Goal: Complete application form

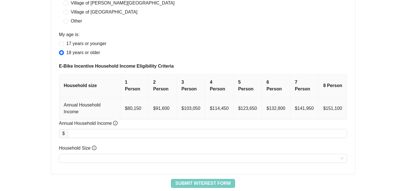
scroll to position [272, 0]
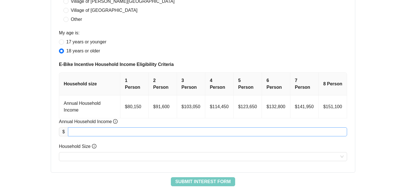
click at [104, 132] on input "Annual Household Income" at bounding box center [207, 132] width 278 height 8
click at [39, 115] on div "Application | Step 1 of 8 Interest Form: Confirm Your Eligibility Complete the …" at bounding box center [202, 40] width 365 height 293
click at [89, 131] on input "Annual Household Income" at bounding box center [207, 132] width 278 height 8
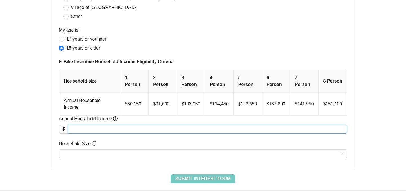
scroll to position [276, 0]
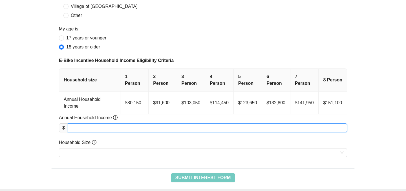
click at [83, 127] on input "Annual Household Income" at bounding box center [207, 128] width 278 height 8
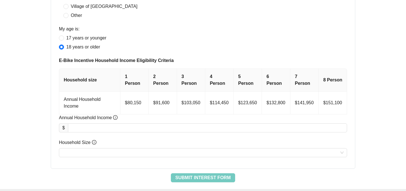
click at [157, 83] on th "2 Person" at bounding box center [162, 80] width 28 height 23
click at [144, 83] on th "1 Person" at bounding box center [134, 80] width 28 height 23
click at [183, 83] on th "3 Person" at bounding box center [191, 80] width 28 height 23
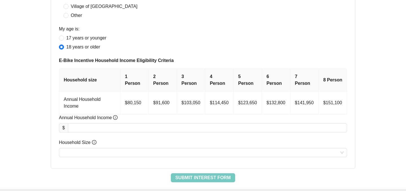
click at [211, 83] on th "4 Person" at bounding box center [219, 80] width 28 height 23
click at [258, 79] on th "5 Person" at bounding box center [248, 80] width 28 height 23
click at [287, 78] on th "6 Person" at bounding box center [276, 80] width 28 height 23
click at [314, 78] on th "7 Person" at bounding box center [304, 80] width 28 height 23
click at [338, 79] on th "8 Person" at bounding box center [332, 80] width 28 height 23
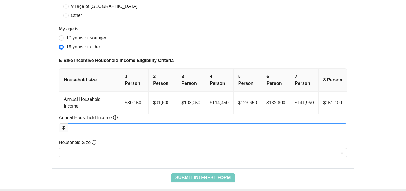
click at [128, 129] on input "Annual Household Income" at bounding box center [207, 128] width 278 height 8
type input "********"
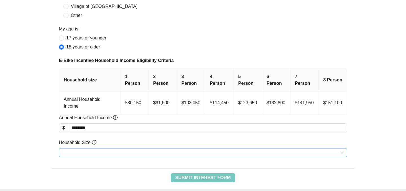
click at [139, 156] on input "Household Size" at bounding box center [202, 152] width 281 height 8
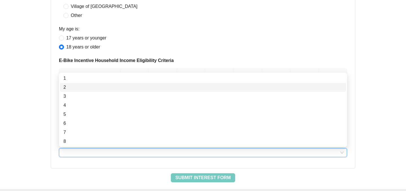
click at [99, 84] on div "2" at bounding box center [202, 87] width 279 height 7
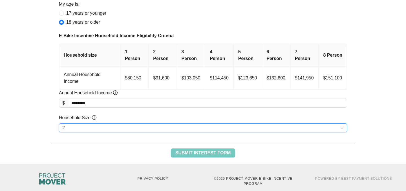
scroll to position [301, 0]
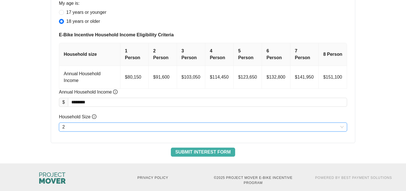
click at [204, 152] on span "Submit Interest Form" at bounding box center [202, 152] width 55 height 7
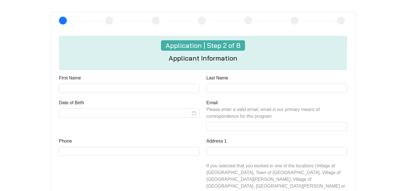
scroll to position [154, 0]
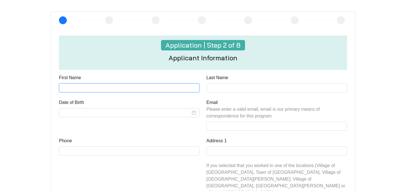
click at [87, 87] on input "First Name" at bounding box center [129, 87] width 141 height 9
type input "*****"
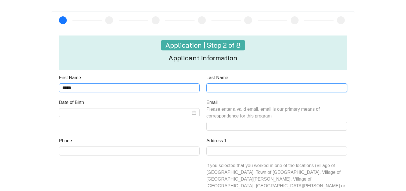
type input "******"
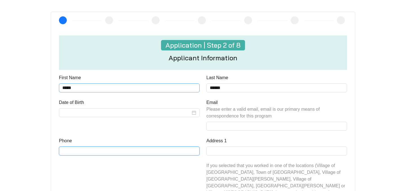
type input "**********"
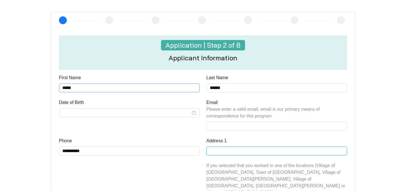
type input "**********"
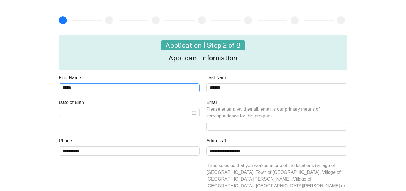
type input "*********"
type input "*****"
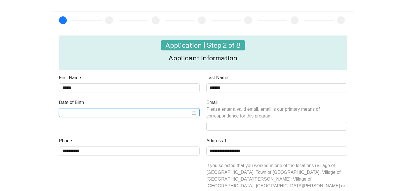
click at [92, 114] on input "Date of Birth" at bounding box center [126, 112] width 128 height 7
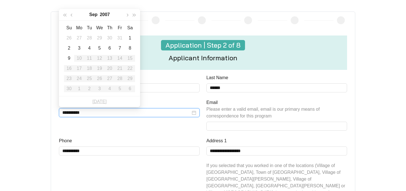
type input "**********"
click at [73, 14] on button "button" at bounding box center [71, 14] width 7 height 11
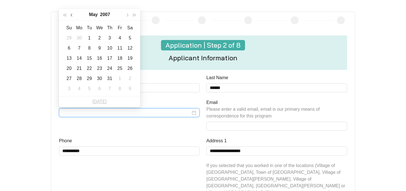
click at [73, 14] on button "button" at bounding box center [71, 14] width 7 height 11
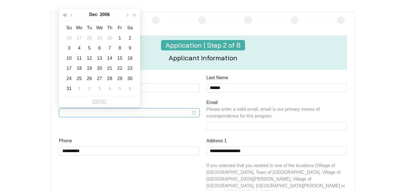
click at [65, 14] on span "button" at bounding box center [64, 15] width 3 height 3
click at [72, 14] on span "button" at bounding box center [71, 15] width 3 height 3
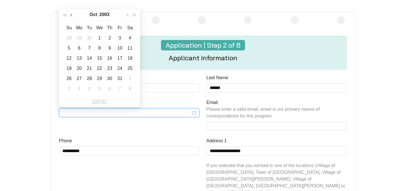
click at [72, 14] on span "button" at bounding box center [71, 15] width 3 height 3
type input "**********"
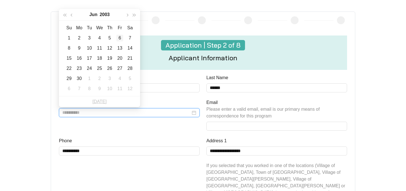
type input "**********"
click at [120, 37] on div "6" at bounding box center [119, 38] width 7 height 7
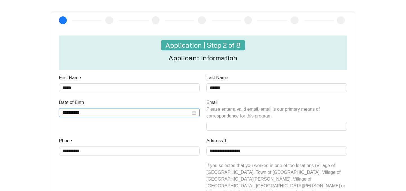
click at [126, 129] on div "**********" at bounding box center [128, 118] width 147 height 38
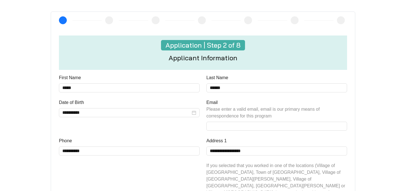
scroll to position [157, 0]
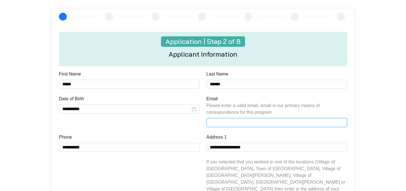
click at [224, 124] on input "Email Please enter a valid email, email is our primary means of correspondence …" at bounding box center [276, 122] width 141 height 9
type input "**********"
click at [166, 181] on div "**********" at bounding box center [128, 166] width 147 height 65
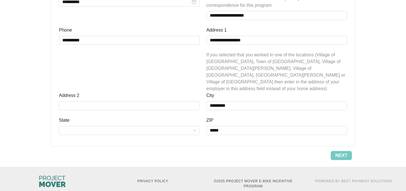
scroll to position [259, 0]
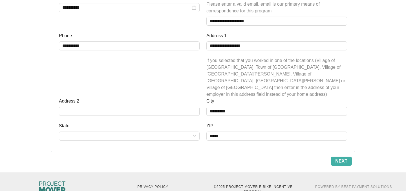
click at [344, 158] on span "Next" at bounding box center [341, 161] width 12 height 7
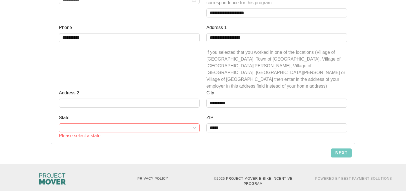
scroll to position [267, 0]
click at [166, 124] on input "State" at bounding box center [129, 128] width 134 height 8
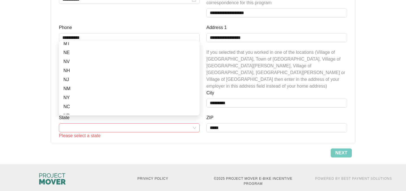
scroll to position [250, 0]
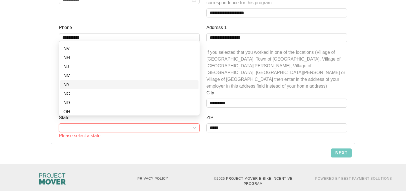
click at [85, 85] on div "NY" at bounding box center [129, 84] width 132 height 7
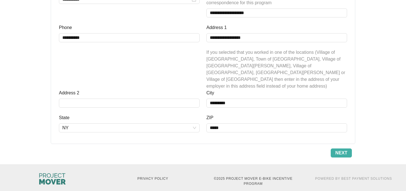
click at [341, 150] on span "Next" at bounding box center [341, 153] width 12 height 7
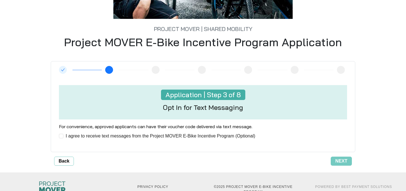
scroll to position [119, 0]
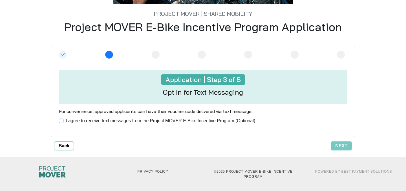
click at [126, 119] on span "I agree to receive text messages from the Project MOVER E-Bike Incentive Progra…" at bounding box center [160, 120] width 194 height 7
click at [345, 149] on button "Next" at bounding box center [340, 145] width 21 height 9
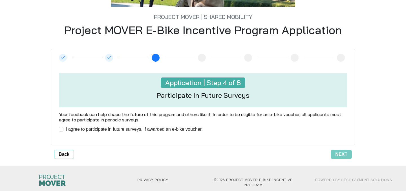
scroll to position [116, 0]
click at [346, 154] on span "Next" at bounding box center [341, 154] width 12 height 7
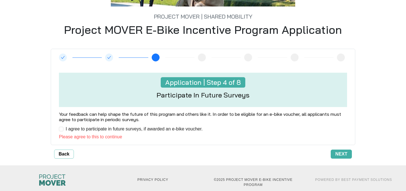
scroll to position [125, 0]
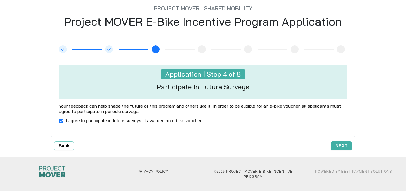
click at [332, 144] on button "Next" at bounding box center [340, 145] width 21 height 9
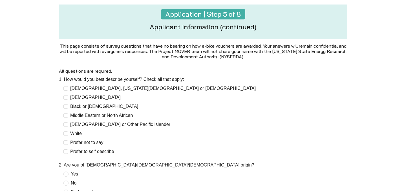
scroll to position [92, 0]
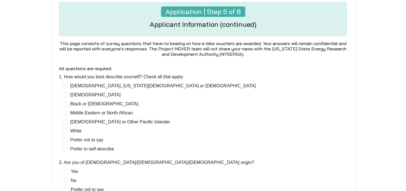
click at [83, 77] on label "1. How would you best describe yourself? Check all that apply:" at bounding box center [121, 77] width 125 height 7
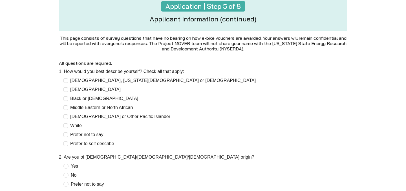
scroll to position [97, 0]
click at [68, 125] on span "White" at bounding box center [76, 125] width 16 height 7
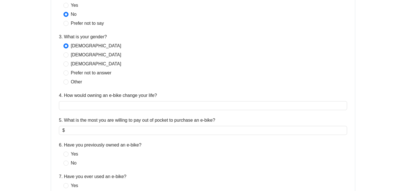
scroll to position [258, 0]
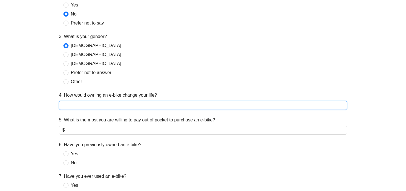
click at [72, 108] on input "4. How would owning an e-bike change your life?" at bounding box center [203, 105] width 288 height 9
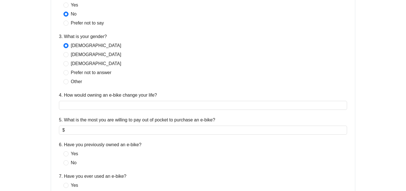
click at [31, 82] on div "**********" at bounding box center [202, 164] width 365 height 704
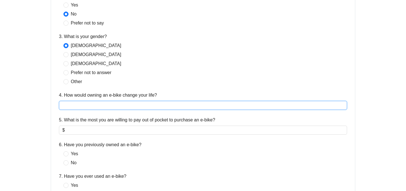
click at [76, 105] on input "4. How would owning an e-bike change your life?" at bounding box center [203, 105] width 288 height 9
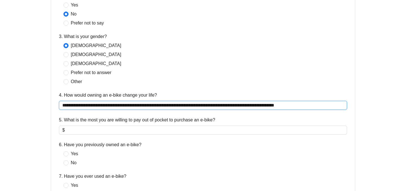
click at [262, 105] on input "**********" at bounding box center [203, 105] width 288 height 9
click at [321, 106] on input "**********" at bounding box center [203, 105] width 288 height 9
click at [274, 106] on input "**********" at bounding box center [203, 105] width 288 height 9
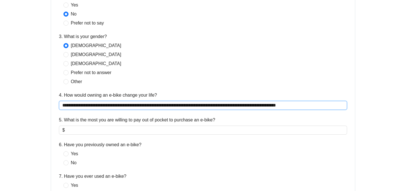
click at [323, 105] on input "**********" at bounding box center [203, 105] width 288 height 9
click at [253, 108] on input "**********" at bounding box center [203, 105] width 288 height 9
click at [266, 108] on input "**********" at bounding box center [203, 105] width 288 height 9
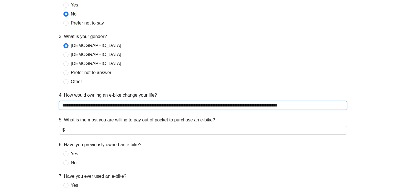
click at [333, 106] on input "**********" at bounding box center [203, 105] width 288 height 9
click at [301, 103] on input "**********" at bounding box center [203, 105] width 288 height 9
click at [276, 107] on input "**********" at bounding box center [203, 105] width 288 height 9
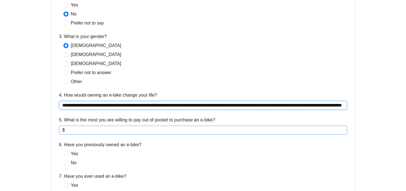
type input "**********"
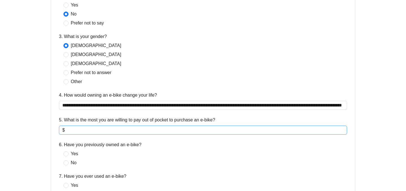
click at [95, 128] on input "5. What is the most you are willing to pay out of pocket to purchase an e-bike?" at bounding box center [204, 130] width 277 height 7
type input "***"
click at [91, 145] on label "6. Have you previously owned an e-bike?" at bounding box center [100, 144] width 83 height 7
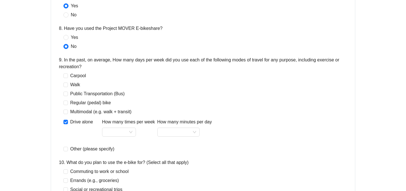
scroll to position [446, 0]
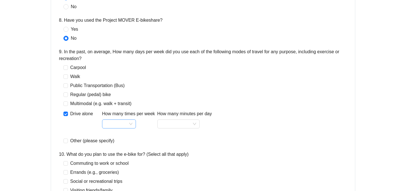
click at [116, 122] on input "How many times per week" at bounding box center [118, 124] width 27 height 8
click at [113, 84] on div "5" at bounding box center [118, 85] width 25 height 7
click at [189, 122] on input "How many minutes per day" at bounding box center [178, 124] width 35 height 8
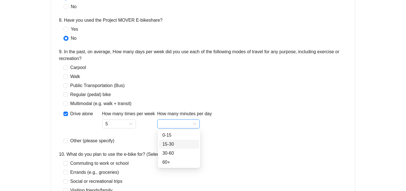
click at [179, 146] on div "15-30" at bounding box center [178, 144] width 33 height 7
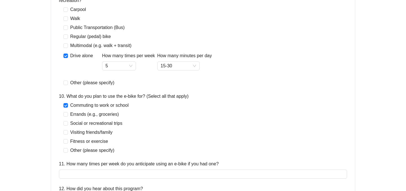
scroll to position [513, 0]
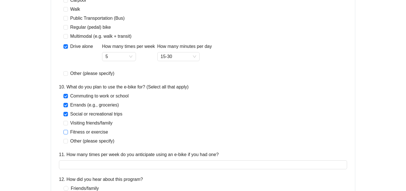
click at [65, 135] on label "Fitness or exercise" at bounding box center [86, 132] width 47 height 7
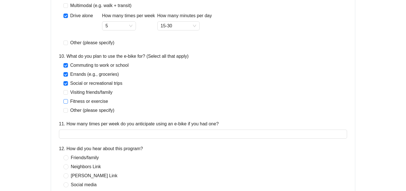
scroll to position [544, 0]
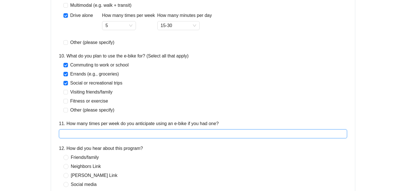
click at [69, 134] on input "11. How many times per week do you anticipate using an e-bike if you had one?" at bounding box center [203, 133] width 288 height 9
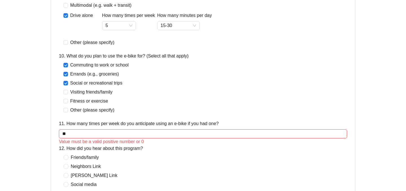
type input "*"
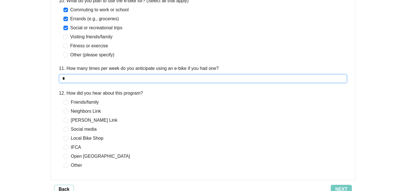
scroll to position [607, 0]
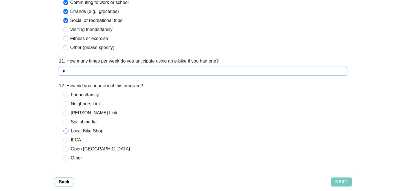
type input "*"
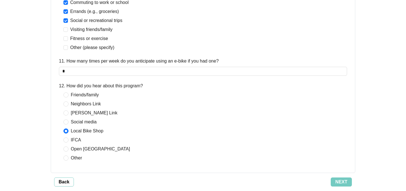
scroll to position [628, 0]
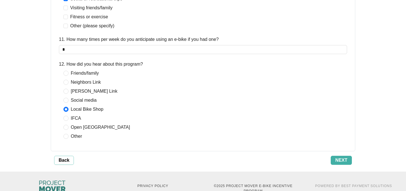
click at [341, 159] on span "Next" at bounding box center [341, 160] width 12 height 7
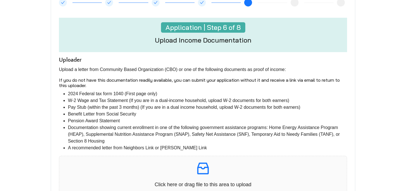
scroll to position [77, 0]
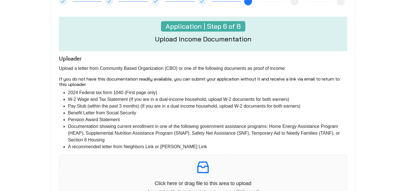
click at [128, 79] on h6 "If you do not have this documentation readily available, you can submit your ap…" at bounding box center [203, 81] width 288 height 11
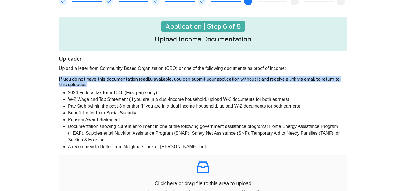
click at [128, 79] on h6 "If you do not have this documentation readily available, you can submit your ap…" at bounding box center [203, 81] width 288 height 11
click at [130, 79] on h6 "If you do not have this documentation readily available, you can submit your ap…" at bounding box center [203, 81] width 288 height 11
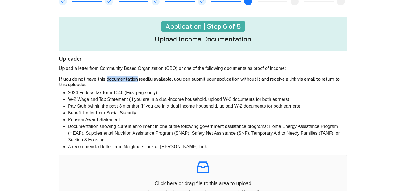
click at [130, 79] on h6 "If you do not have this documentation readily available, you can submit your ap…" at bounding box center [203, 81] width 288 height 11
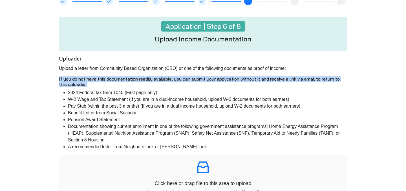
click at [130, 79] on h6 "If you do not have this documentation readily available, you can submit your ap…" at bounding box center [203, 81] width 288 height 11
click at [131, 79] on h6 "If you do not have this documentation readily available, you can submit your ap…" at bounding box center [203, 81] width 288 height 11
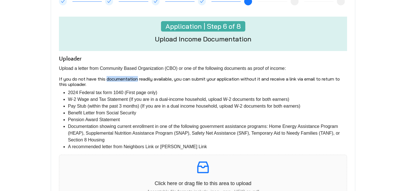
click at [131, 79] on h6 "If you do not have this documentation readily available, you can submit your ap…" at bounding box center [203, 81] width 288 height 11
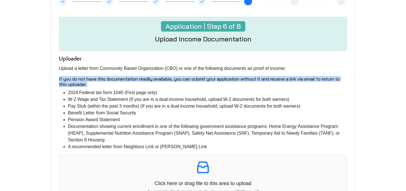
click at [131, 79] on h6 "If you do not have this documentation readily available, you can submit your ap…" at bounding box center [203, 81] width 288 height 11
click at [130, 79] on h6 "If you do not have this documentation readily available, you can submit your ap…" at bounding box center [203, 81] width 288 height 11
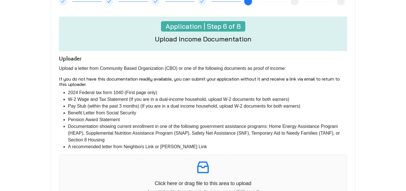
click at [157, 82] on h6 "If you do not have this documentation readily available, you can submit your ap…" at bounding box center [203, 81] width 288 height 11
click at [89, 99] on li "W-2 Wage and Tax Statement (If you are in a dual-income household, upload W-2 d…" at bounding box center [207, 99] width 279 height 7
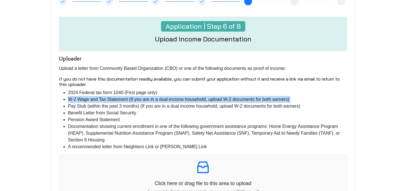
click at [89, 99] on li "W-2 Wage and Tax Statement (If you are in a dual-income household, upload W-2 d…" at bounding box center [207, 99] width 279 height 7
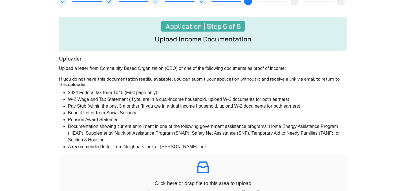
click at [85, 109] on li "Pay Stub (within the past 3 months) (If you are in a dual income household, upl…" at bounding box center [207, 106] width 279 height 7
click at [85, 106] on li "Pay Stub (within the past 3 months) (If you are in a dual income household, upl…" at bounding box center [207, 106] width 279 height 7
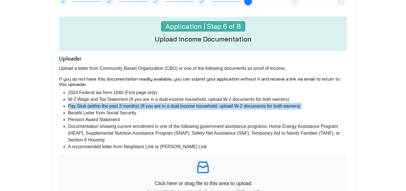
click at [85, 106] on li "Pay Stub (within the past 3 months) (If you are in a dual income household, upl…" at bounding box center [207, 106] width 279 height 7
click at [85, 107] on li "Pay Stub (within the past 3 months) (If you are in a dual income household, upl…" at bounding box center [207, 106] width 279 height 7
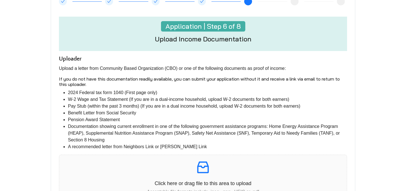
click at [82, 109] on li "Pay Stub (within the past 3 months) (If you are in a dual income household, upl…" at bounding box center [207, 106] width 279 height 7
click at [82, 112] on li "Benefit Letter from Social Security" at bounding box center [207, 113] width 279 height 7
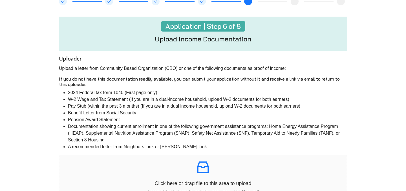
click at [92, 108] on li "Pay Stub (within the past 3 months) (If you are in a dual income household, upl…" at bounding box center [207, 106] width 279 height 7
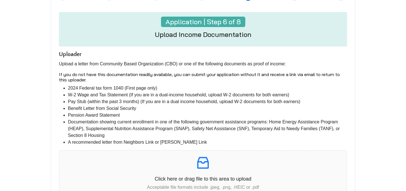
scroll to position [82, 0]
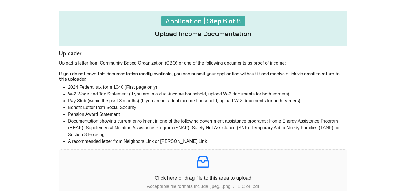
click at [125, 101] on li "Pay Stub (within the past 3 months) (If you are in a dual income household, upl…" at bounding box center [207, 100] width 279 height 7
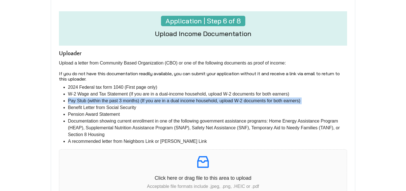
click at [125, 101] on li "Pay Stub (within the past 3 months) (If you are in a dual income household, upl…" at bounding box center [207, 100] width 279 height 7
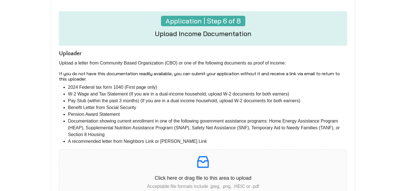
click at [153, 104] on li "Pay Stub (within the past 3 months) (If you are in a dual income household, upl…" at bounding box center [207, 100] width 279 height 7
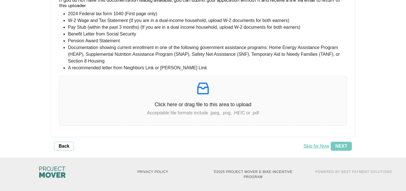
scroll to position [156, 0]
click at [317, 147] on button "Skip for Now" at bounding box center [316, 145] width 29 height 9
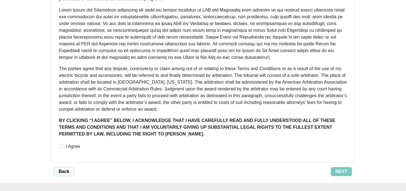
scroll to position [453, 0]
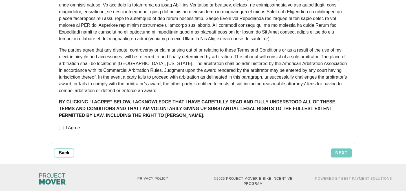
click at [62, 125] on label "I Agree" at bounding box center [70, 128] width 23 height 7
click at [69, 150] on span "Back" at bounding box center [64, 153] width 11 height 7
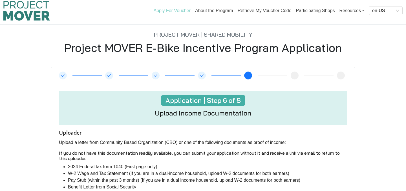
scroll to position [0, 0]
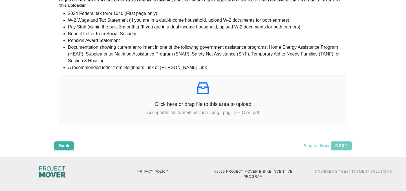
click at [68, 147] on span "Back" at bounding box center [64, 146] width 11 height 7
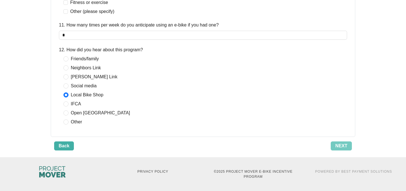
click at [64, 149] on button "Back" at bounding box center [64, 145] width 20 height 9
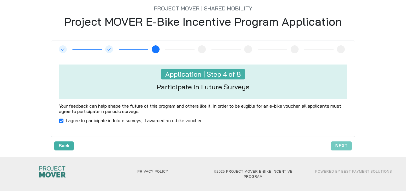
click at [65, 147] on span "Back" at bounding box center [64, 146] width 11 height 7
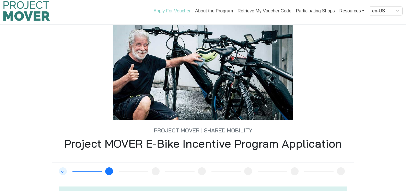
scroll to position [119, 0]
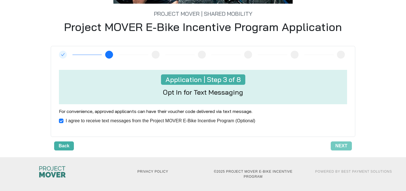
click at [65, 145] on span "Back" at bounding box center [64, 146] width 11 height 7
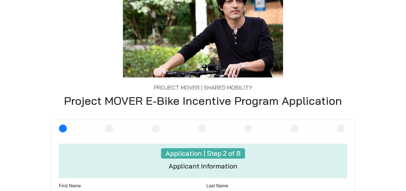
scroll to position [0, 0]
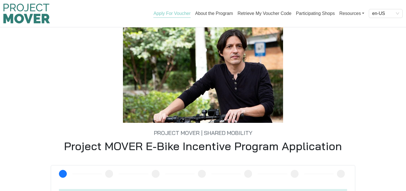
click at [179, 12] on link "Apply For Voucher" at bounding box center [171, 14] width 37 height 7
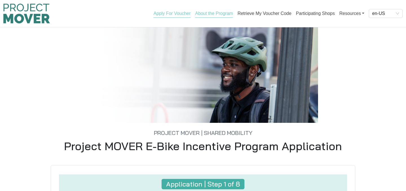
click at [203, 14] on link "About the Program" at bounding box center [214, 14] width 38 height 7
